Goal: Check status: Check status

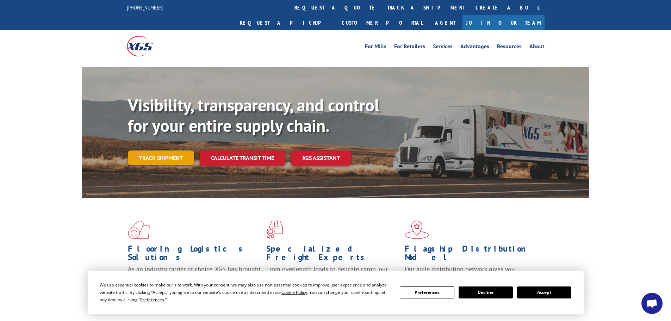
click at [167, 150] on link "Track shipment" at bounding box center [161, 157] width 66 height 15
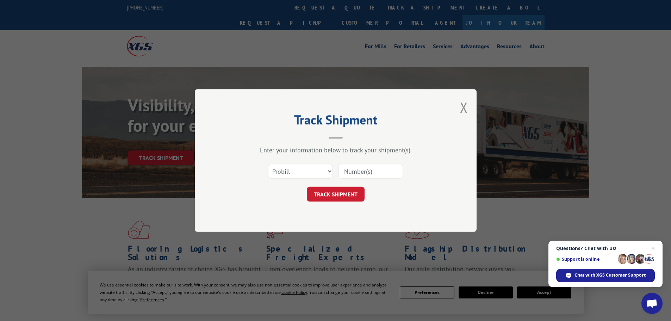
paste input "5543092"
type input "5543092"
click at [353, 192] on button "TRACK SHIPMENT" at bounding box center [336, 194] width 58 height 15
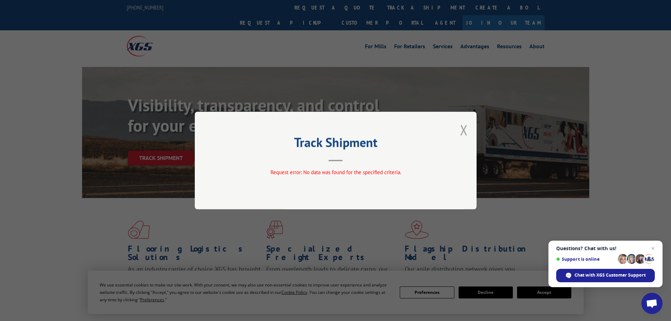
click at [462, 129] on button "Close modal" at bounding box center [464, 129] width 8 height 19
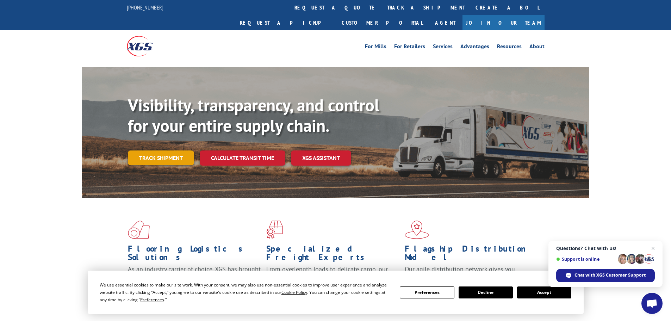
click at [150, 150] on link "Track shipment" at bounding box center [161, 157] width 66 height 15
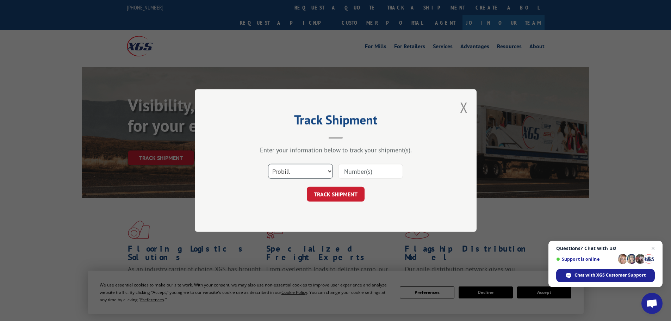
click at [290, 176] on select "Select category... Probill BOL PO" at bounding box center [300, 171] width 65 height 15
select select "bol"
click at [268, 164] on select "Select category... Probill BOL PO" at bounding box center [300, 171] width 65 height 15
paste input "W04916724"
type input "W04916724"
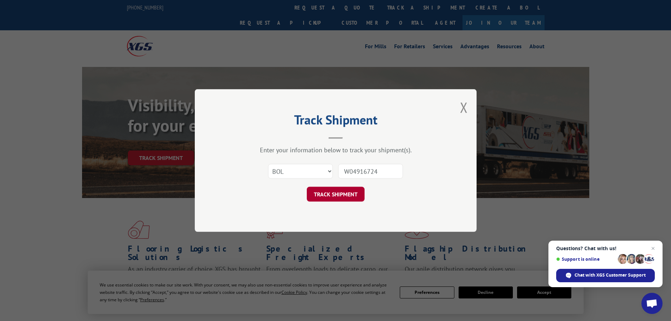
click at [343, 194] on button "TRACK SHIPMENT" at bounding box center [336, 194] width 58 height 15
